Goal: Information Seeking & Learning: Learn about a topic

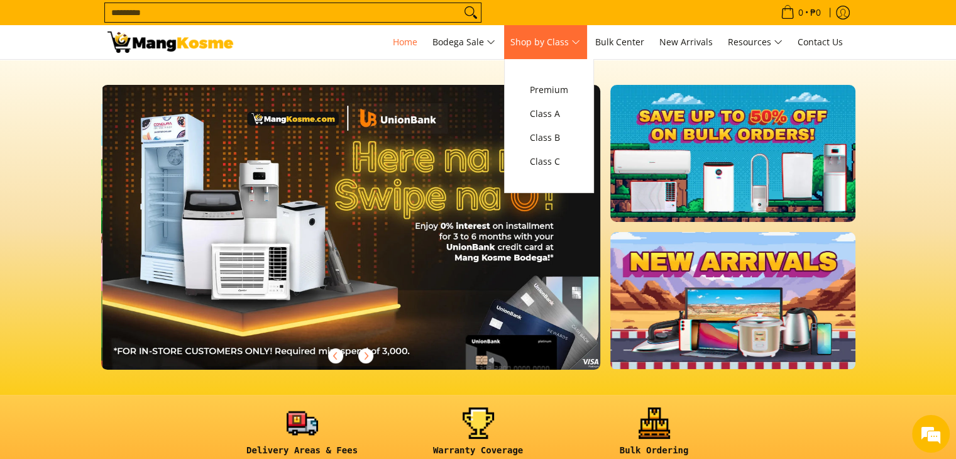
scroll to position [0, 500]
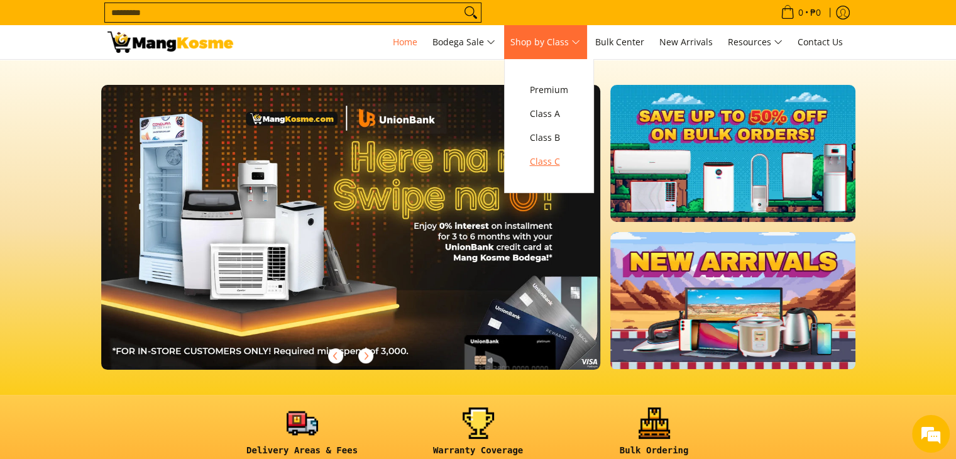
click at [541, 164] on span "Class C" at bounding box center [549, 162] width 38 height 16
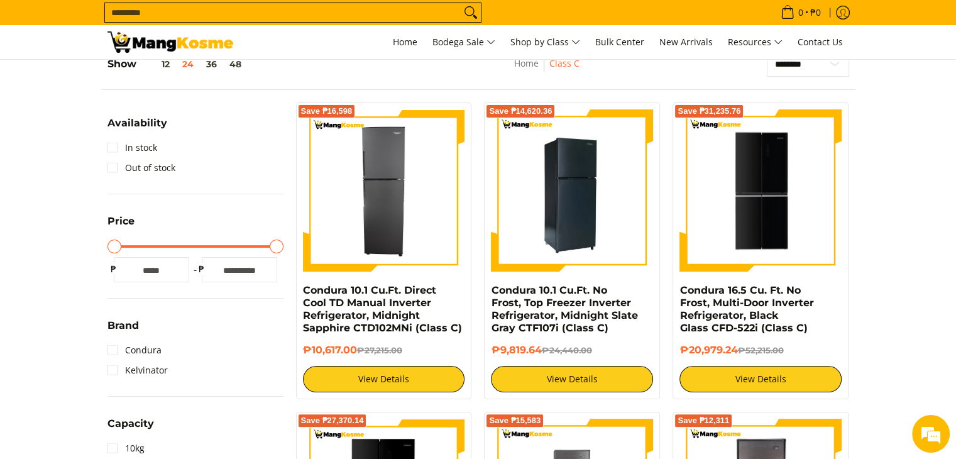
scroll to position [189, 0]
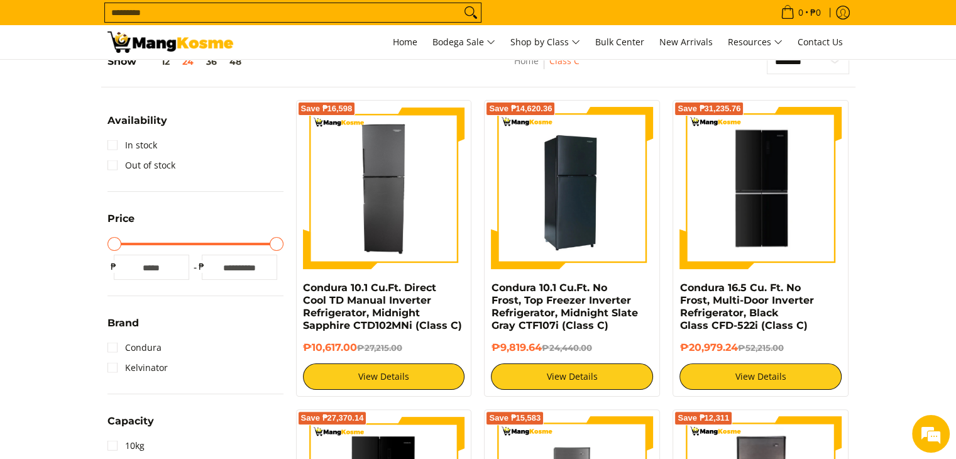
click at [553, 225] on img at bounding box center [572, 188] width 162 height 162
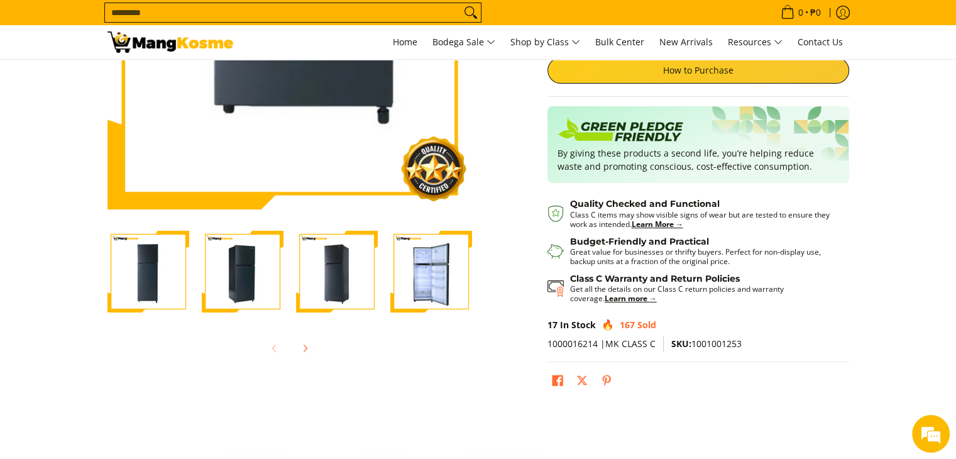
scroll to position [251, 0]
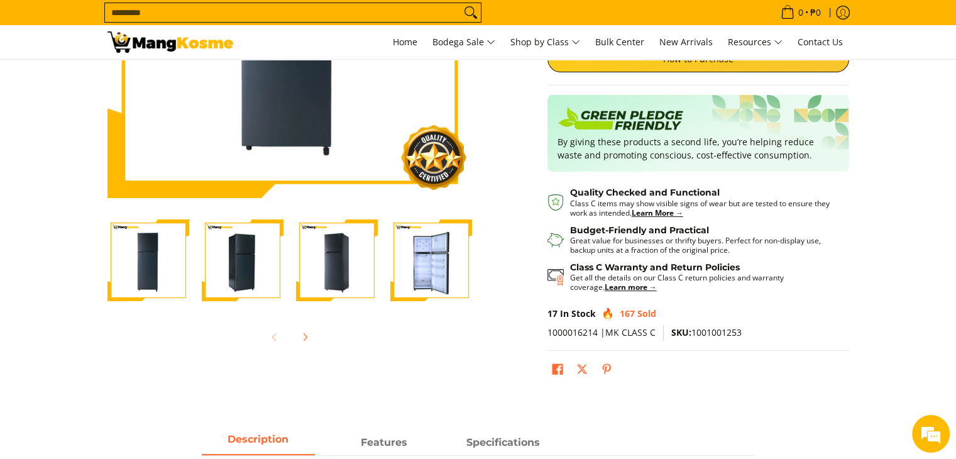
click at [232, 276] on img "Condura 10.1 Cu.Ft. No Frost, Top Freezer Inverter Refrigerator, Midnight Slate…" at bounding box center [243, 260] width 82 height 82
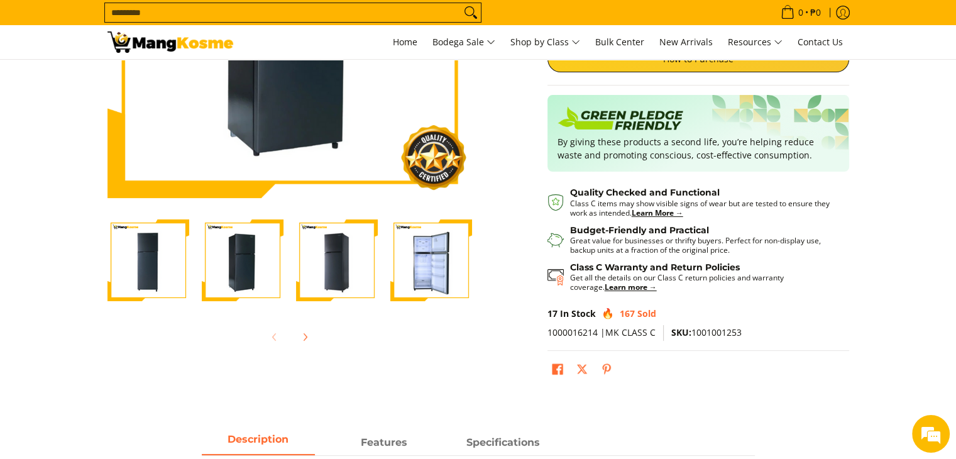
click at [316, 270] on img "Condura 10.1 Cu.Ft. No Frost, Top Freezer Inverter Refrigerator, Midnight Slate…" at bounding box center [337, 260] width 82 height 82
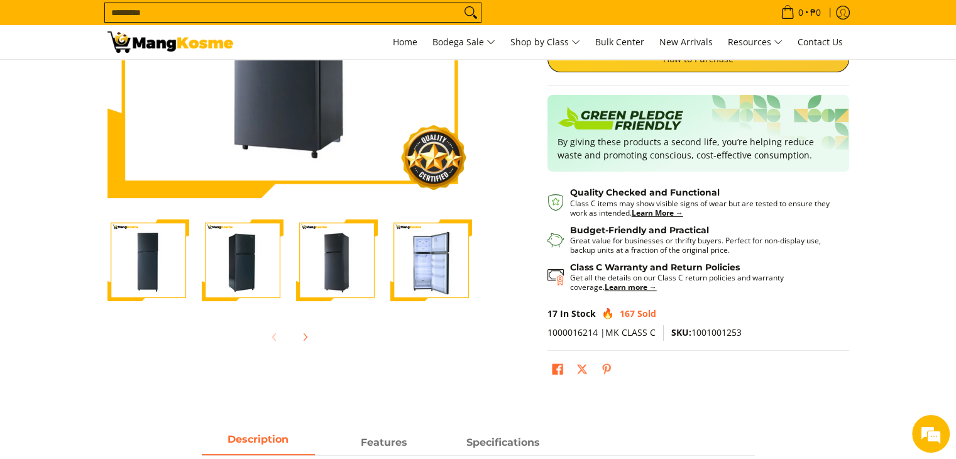
click at [410, 268] on img "Condura 10.1 Cu.Ft. No Frost, Top Freezer Inverter Refrigerator, Midnight Slate…" at bounding box center [431, 260] width 82 height 82
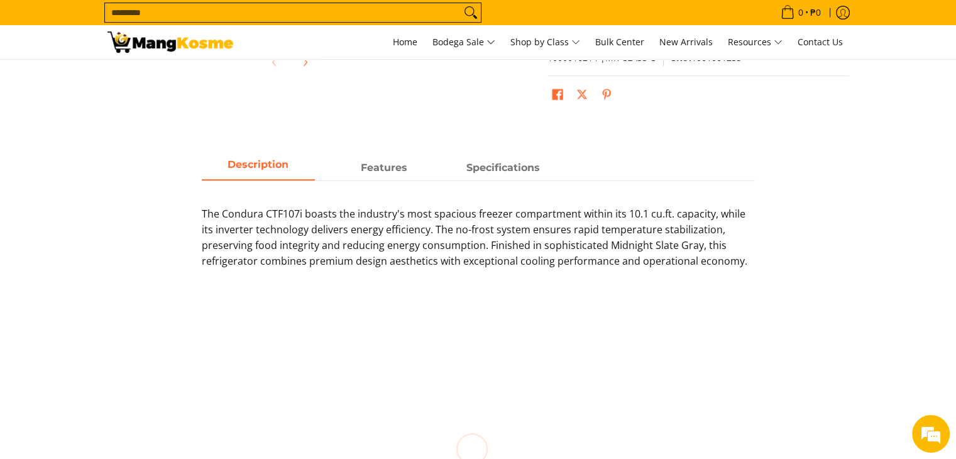
scroll to position [566, 0]
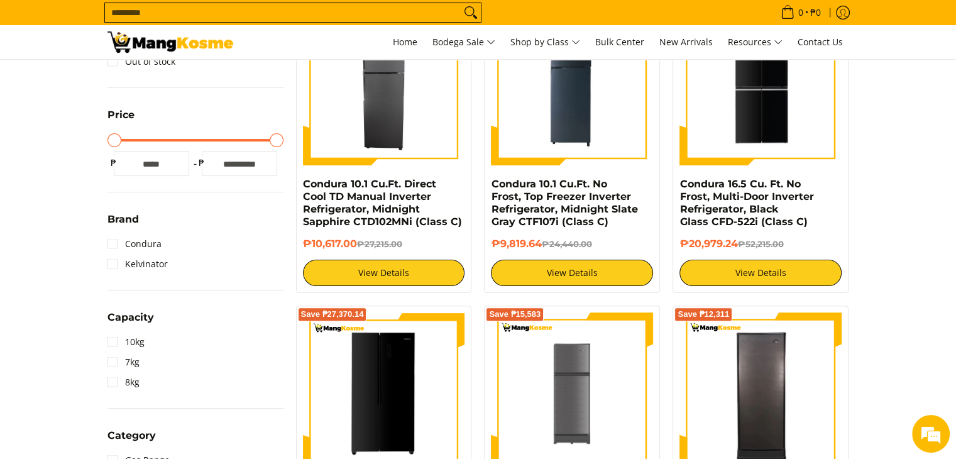
scroll to position [314, 0]
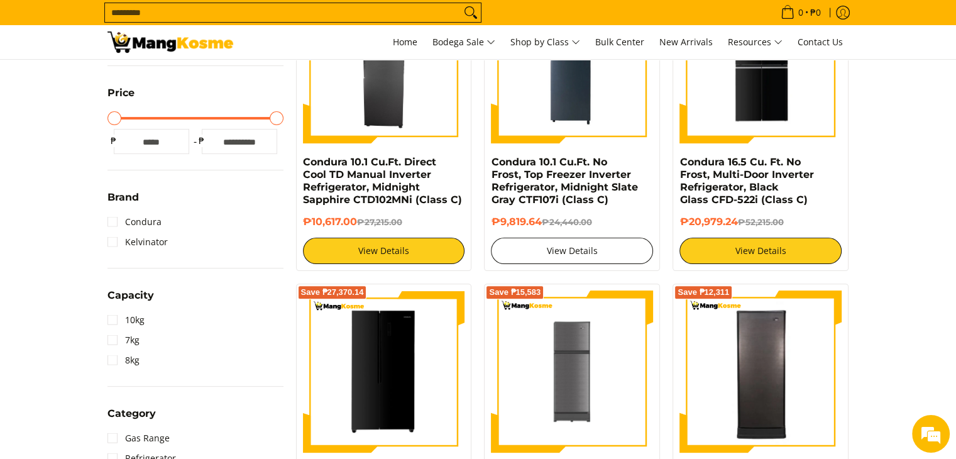
click at [583, 241] on link "View Details" at bounding box center [572, 251] width 162 height 26
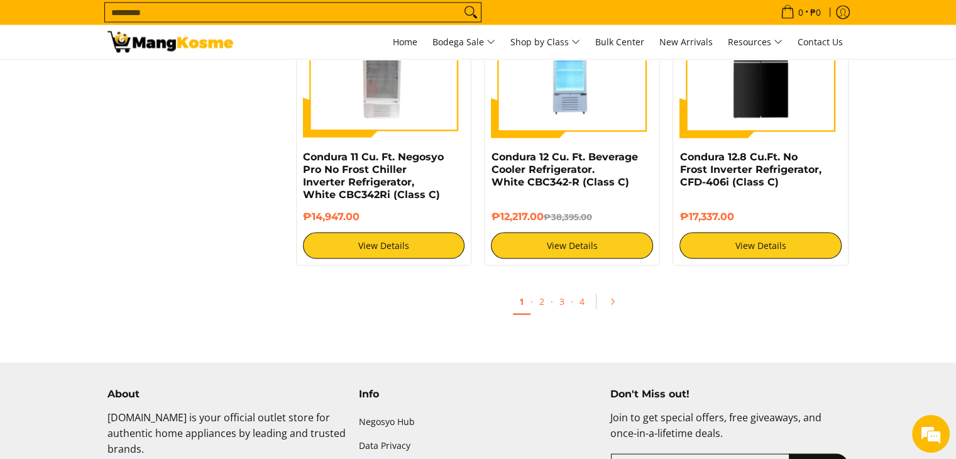
scroll to position [2577, 0]
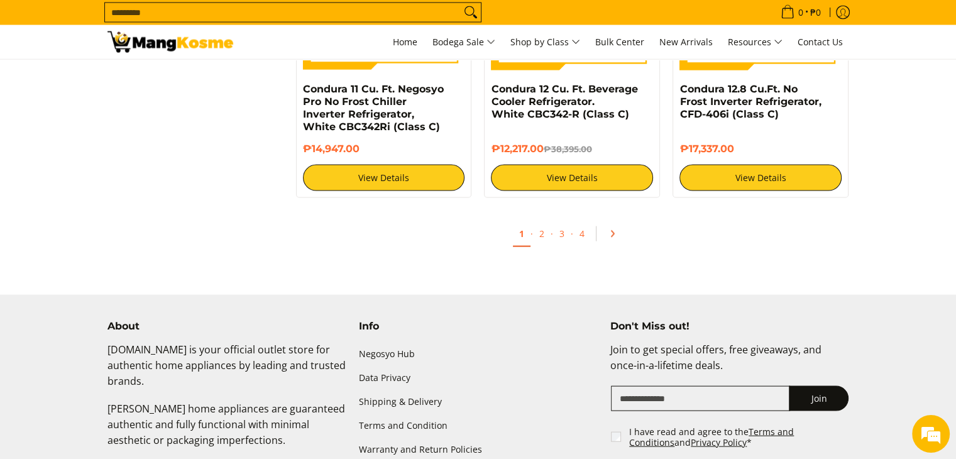
click at [613, 238] on icon "Pagination" at bounding box center [612, 233] width 9 height 9
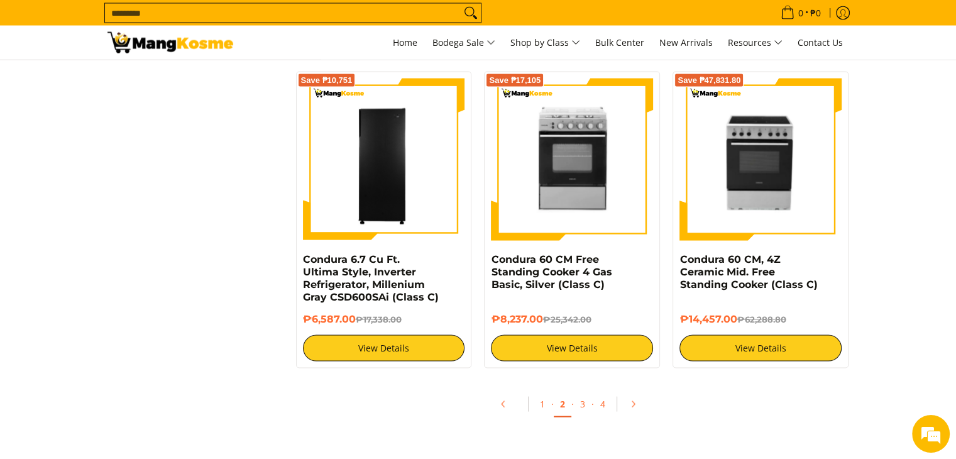
scroll to position [2389, 0]
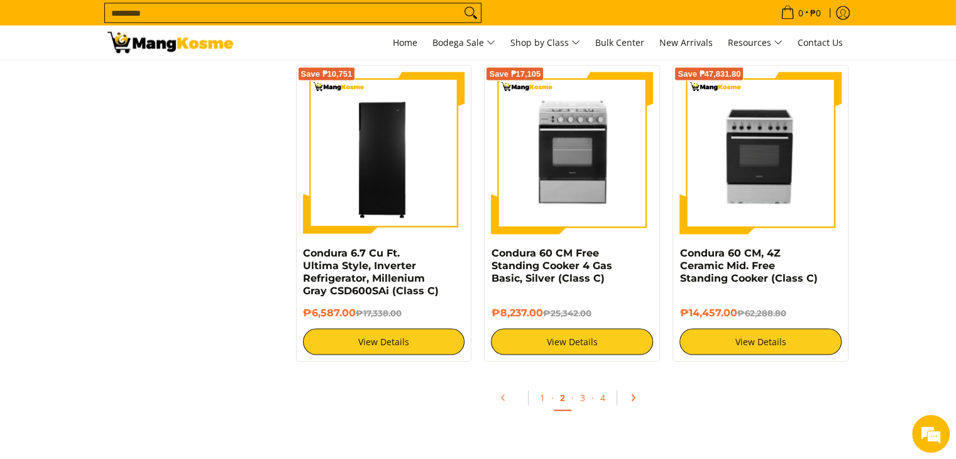
click at [626, 397] on link "Pagination" at bounding box center [637, 397] width 30 height 21
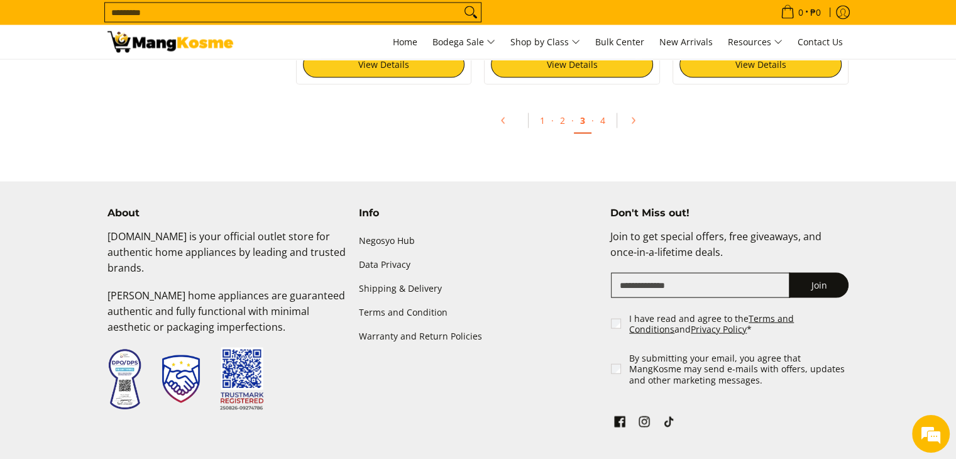
scroll to position [2514, 0]
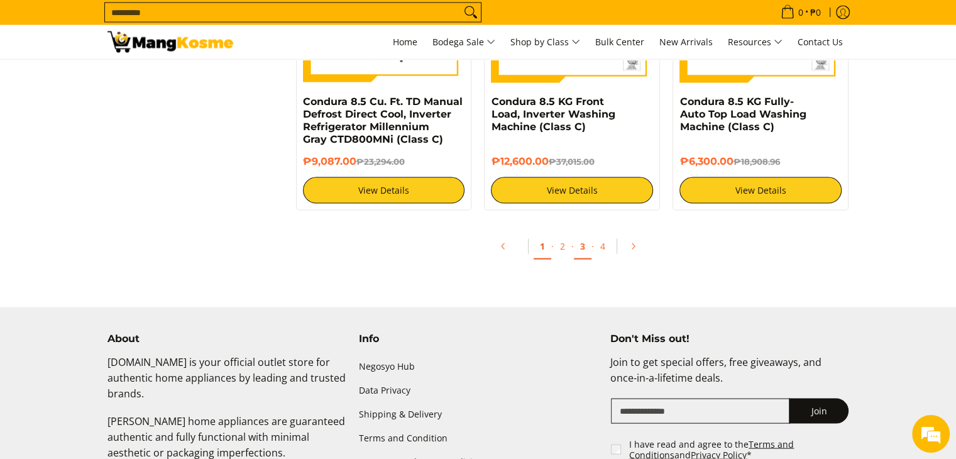
click at [538, 248] on link "1" at bounding box center [543, 247] width 18 height 26
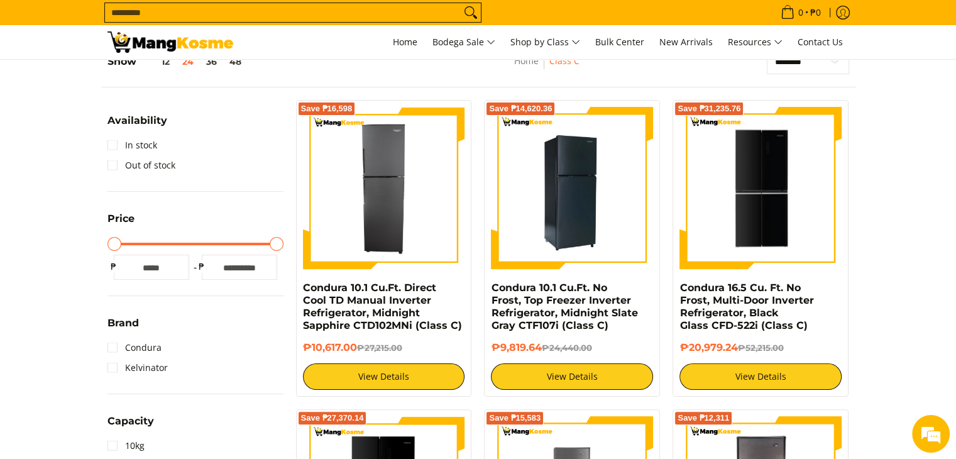
click at [561, 171] on img at bounding box center [572, 188] width 162 height 162
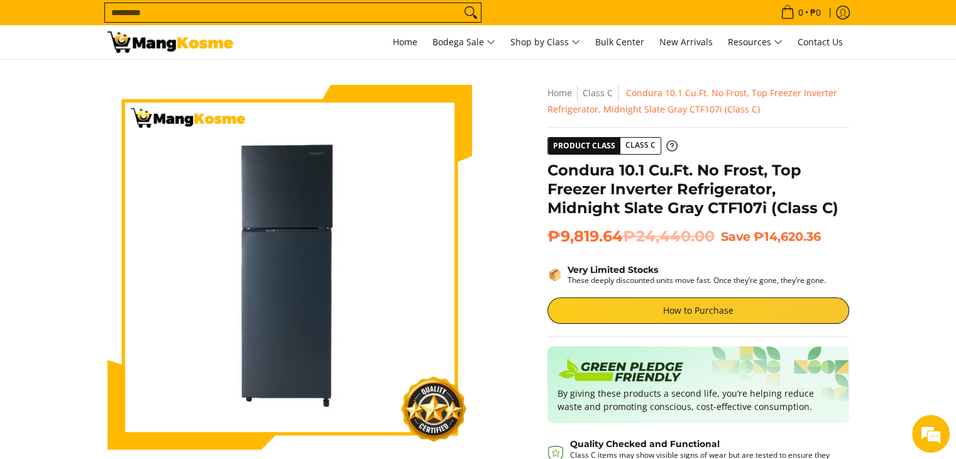
click at [648, 239] on del "₱24,440.00" at bounding box center [669, 236] width 92 height 19
drag, startPoint x: 645, startPoint y: 241, endPoint x: 656, endPoint y: 238, distance: 11.6
click at [656, 238] on del "₱24,440.00" at bounding box center [669, 236] width 92 height 19
click at [646, 239] on del "₱24,440.00" at bounding box center [669, 236] width 92 height 19
click at [769, 253] on div "**********" at bounding box center [698, 364] width 302 height 559
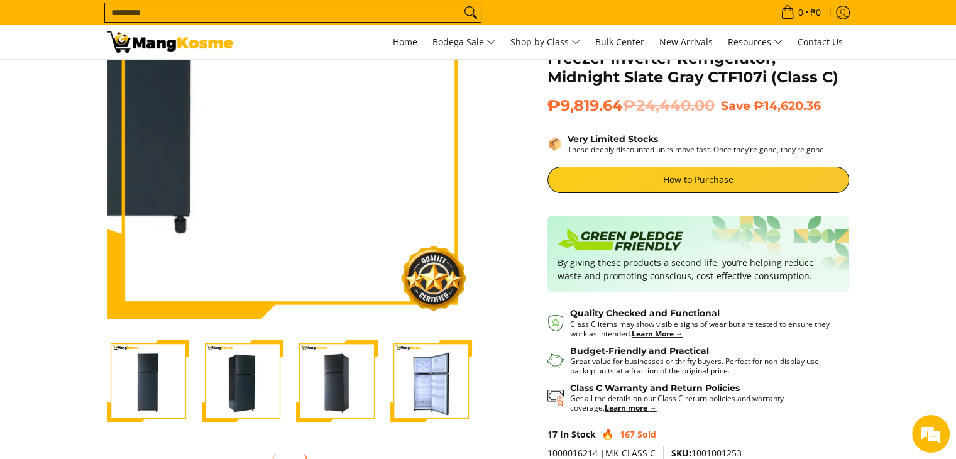
scroll to position [189, 0]
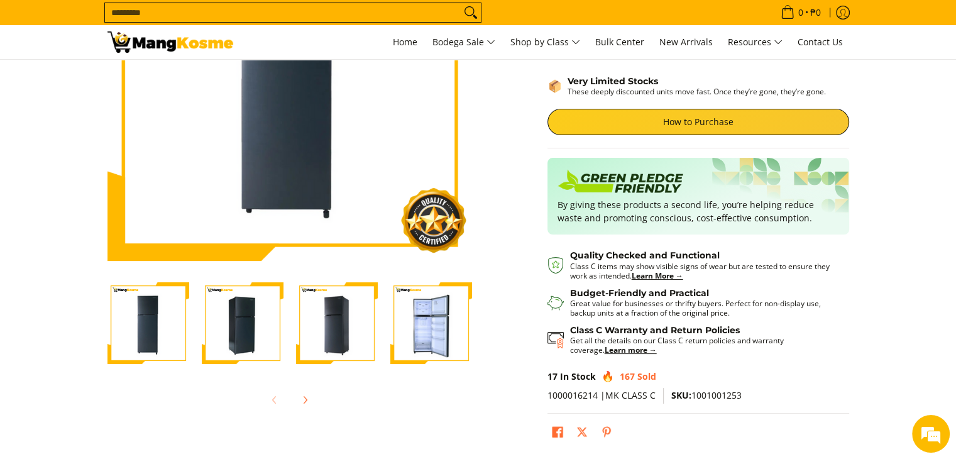
click at [422, 329] on img "Condura 10.1 Cu.Ft. No Frost, Top Freezer Inverter Refrigerator, Midnight Slate…" at bounding box center [431, 323] width 82 height 82
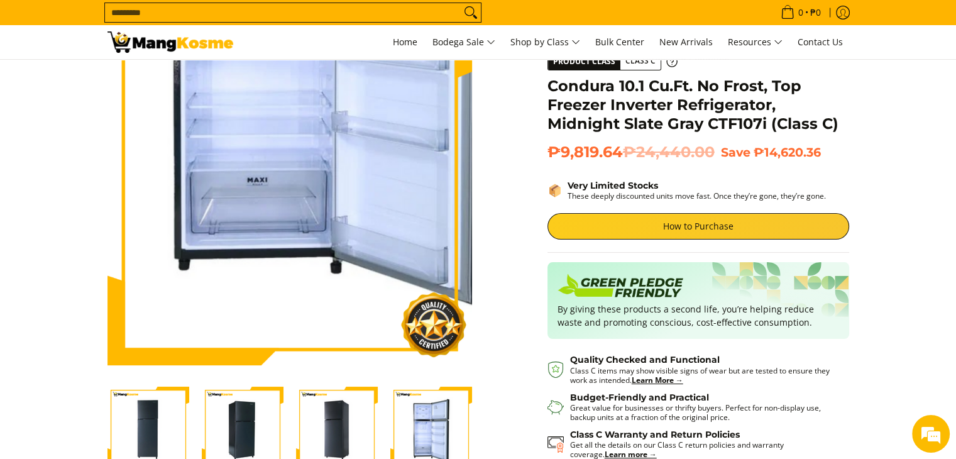
scroll to position [63, 0]
